Goal: Transaction & Acquisition: Subscribe to service/newsletter

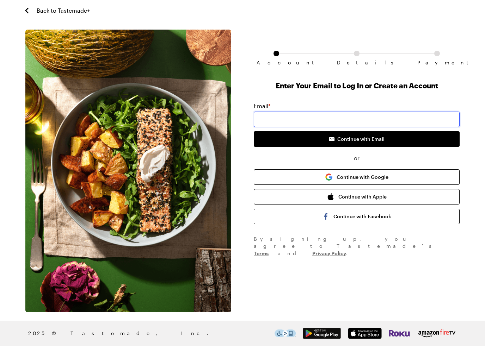
click at [296, 119] on input "email" at bounding box center [357, 120] width 206 height 16
type input "s"
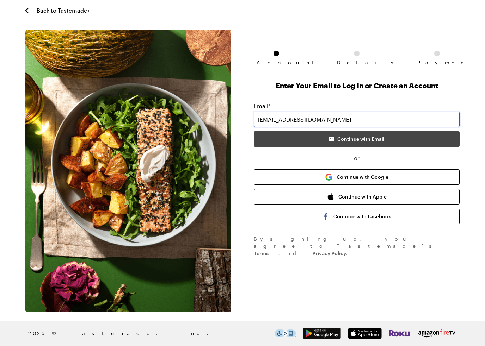
type input "[EMAIL_ADDRESS][DOMAIN_NAME]"
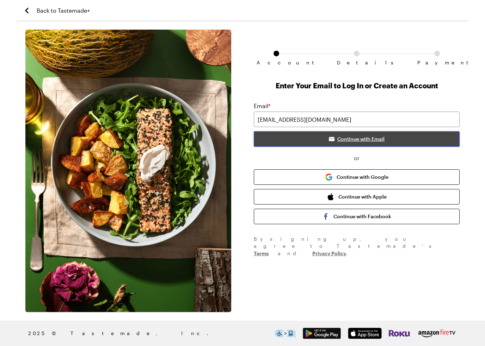
click at [351, 134] on button "Continue with Email" at bounding box center [357, 139] width 206 height 16
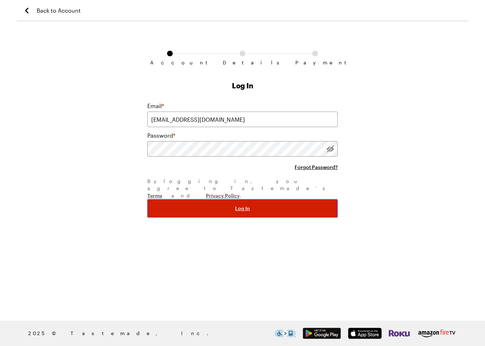
click at [290, 199] on button "Log In" at bounding box center [242, 208] width 190 height 18
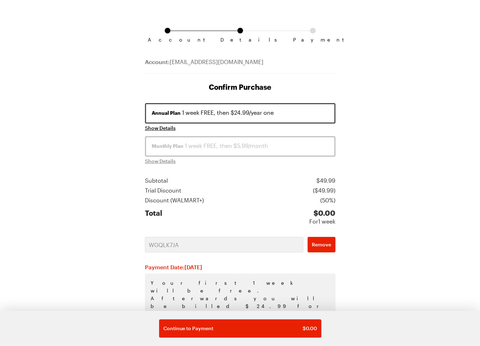
scroll to position [45, 0]
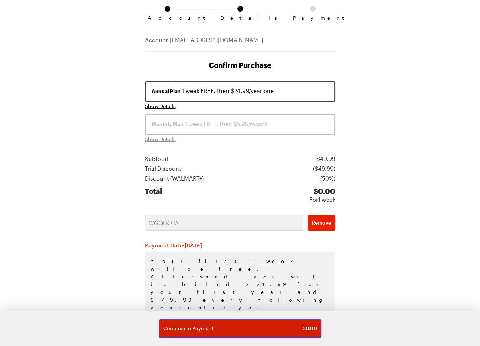
click at [239, 332] on div "Continue to Payment $ 0.00" at bounding box center [240, 328] width 154 height 7
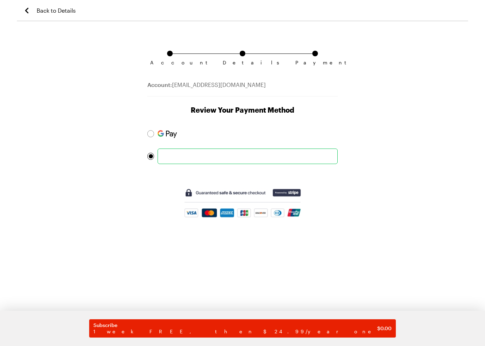
click at [323, 178] on form "Subscribe 1 week FREE, then $24.99/year one $ 0.00" at bounding box center [242, 177] width 190 height 102
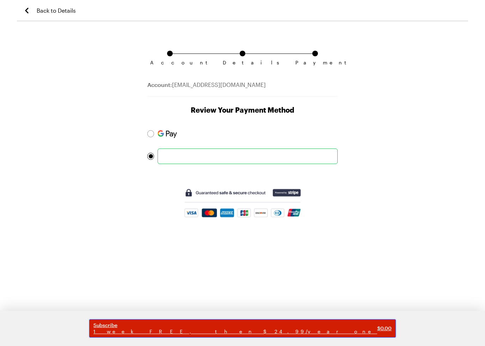
click at [246, 329] on span "1 week FREE, then $24.99/year one" at bounding box center [235, 332] width 284 height 6
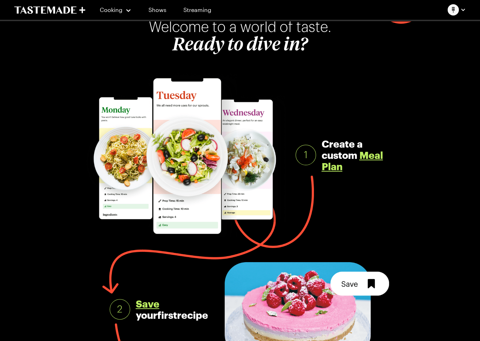
scroll to position [141, 0]
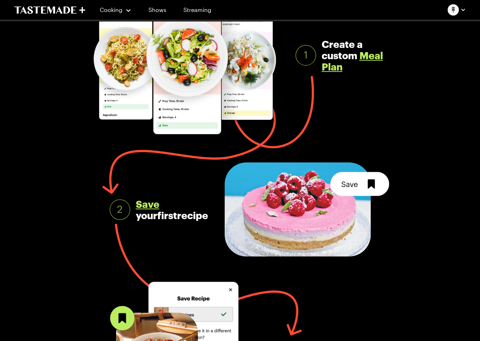
click at [367, 53] on link "Meal Plan" at bounding box center [351, 61] width 61 height 23
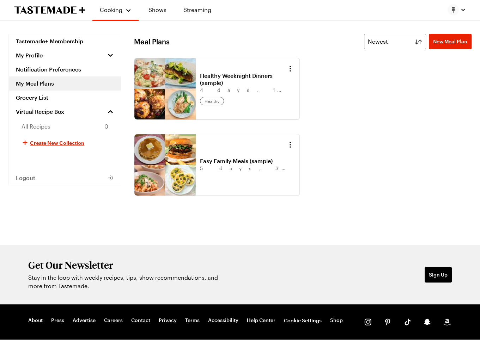
click at [83, 233] on div "Tastemade+ Membership My Profile Notification Preferences My Meal Plans Grocery…" at bounding box center [64, 139] width 113 height 211
